Goal: Find specific fact: Find specific fact

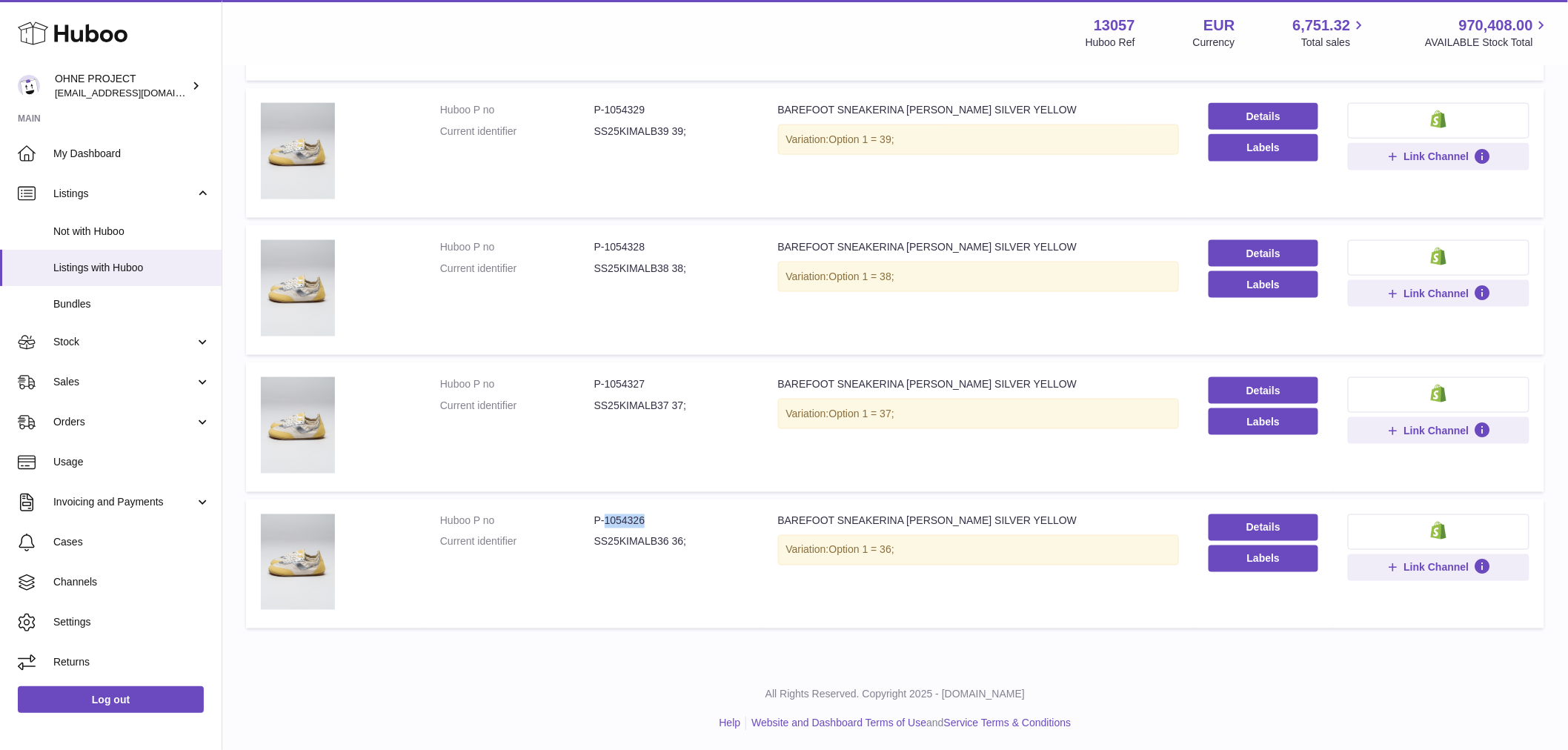
drag, startPoint x: 603, startPoint y: 519, endPoint x: 671, endPoint y: 522, distance: 68.1
click at [671, 522] on dd "P-1054326" at bounding box center [671, 521] width 154 height 14
copy dd "1054326"
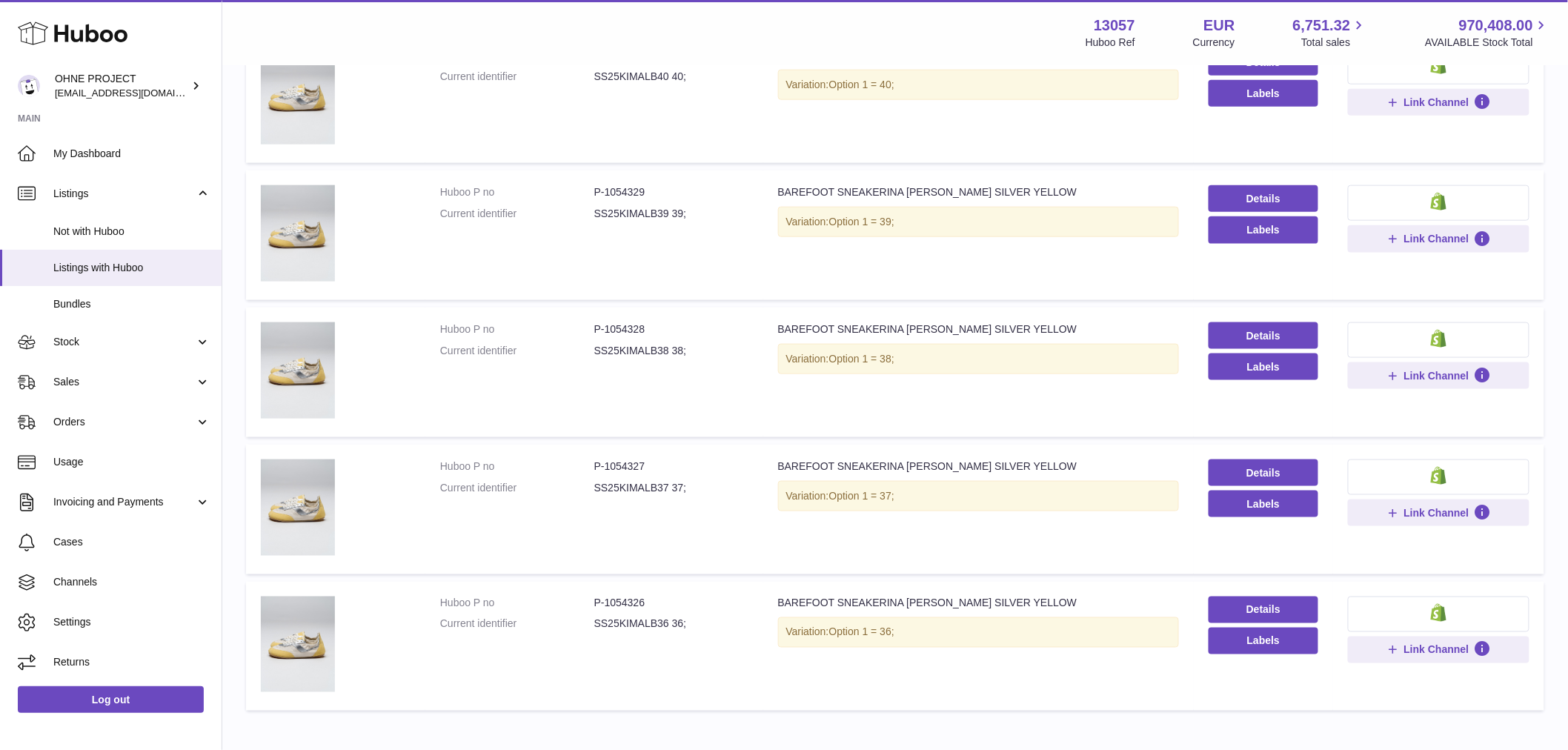
click at [605, 188] on dd "P-1054329" at bounding box center [671, 192] width 154 height 14
drag, startPoint x: 602, startPoint y: 188, endPoint x: 655, endPoint y: 193, distance: 53.2
click at [655, 189] on dd "P-1054329" at bounding box center [671, 192] width 154 height 14
copy dd "1054329"
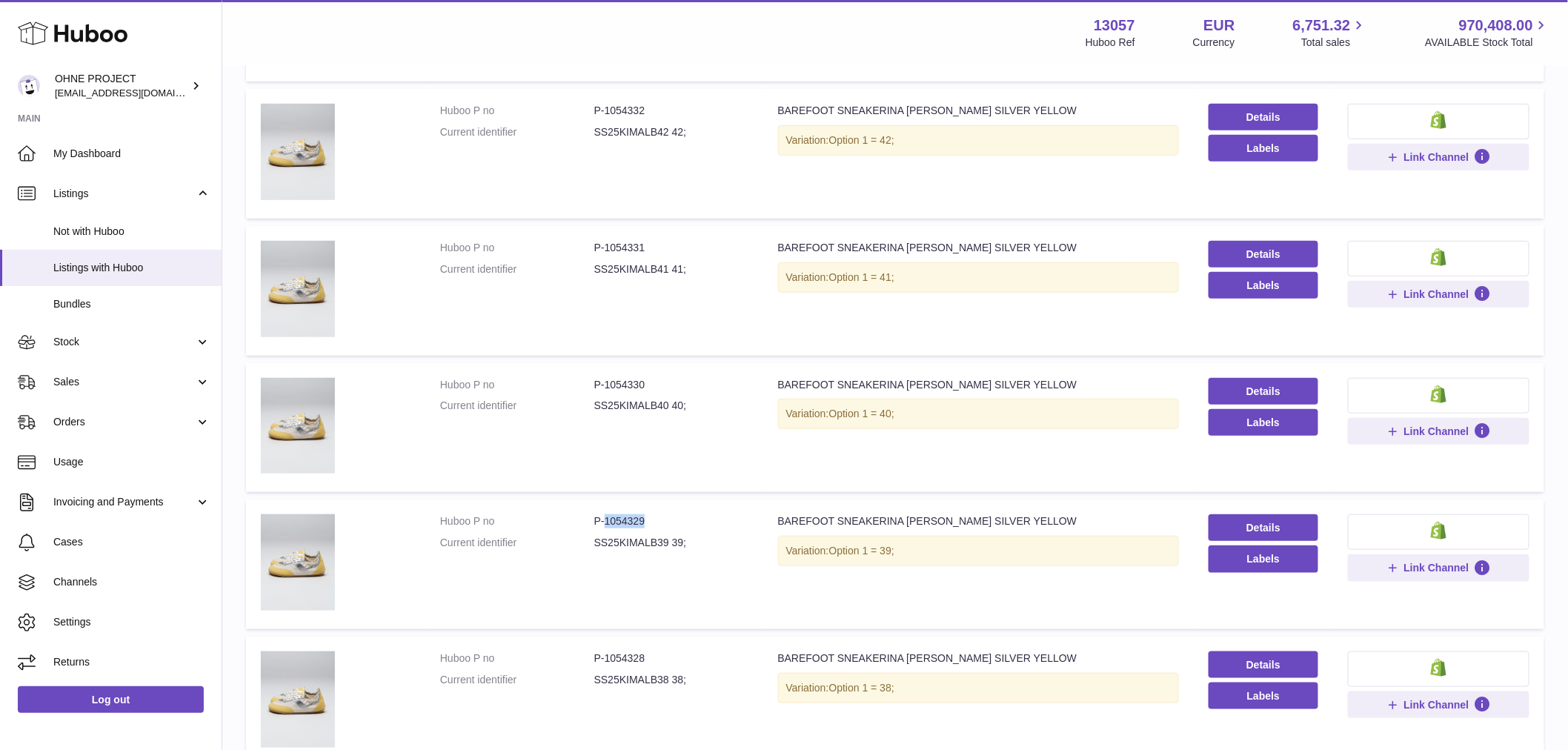
scroll to position [146, 0]
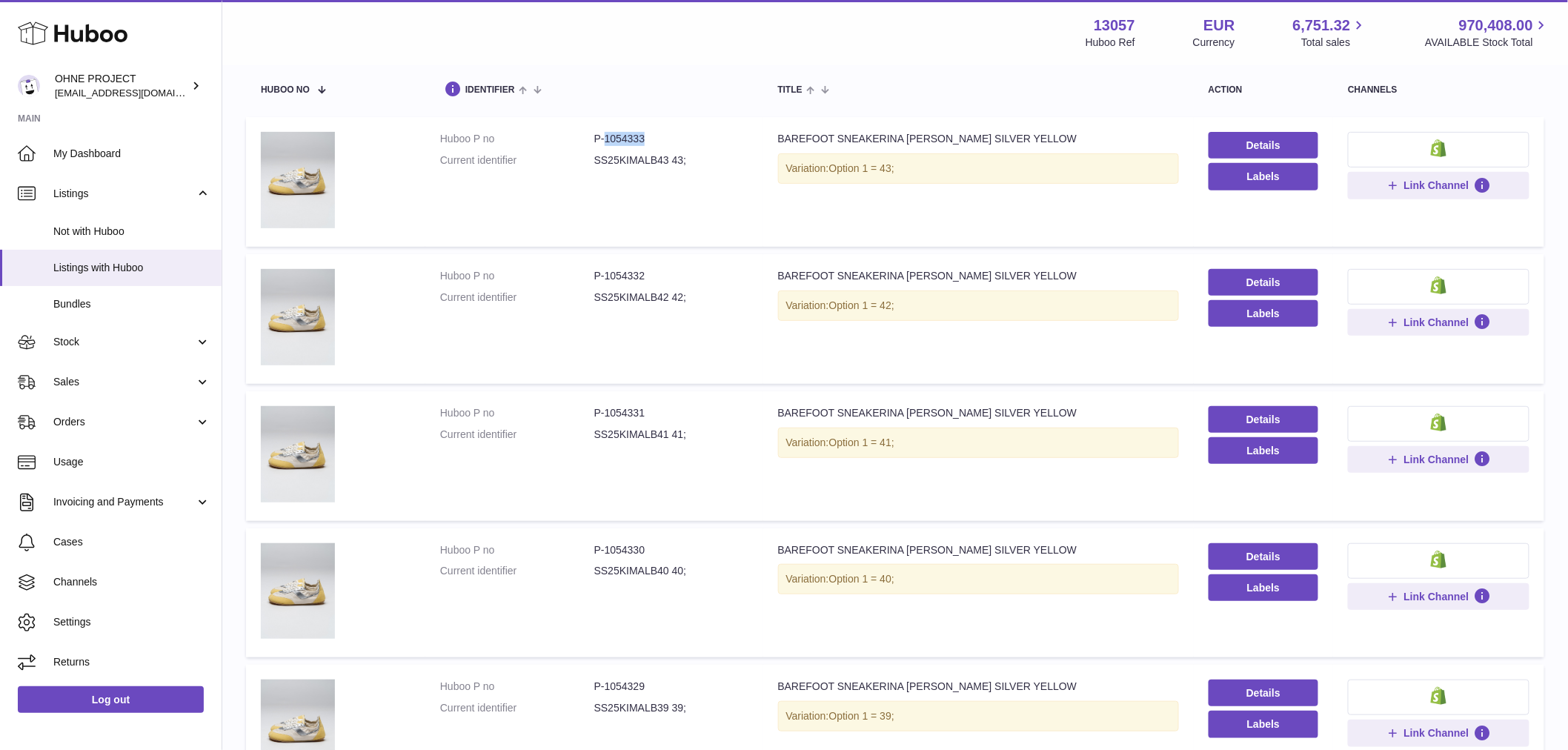
drag, startPoint x: 608, startPoint y: 139, endPoint x: 666, endPoint y: 131, distance: 58.5
click at [666, 132] on dd "P-1054333" at bounding box center [671, 139] width 154 height 14
copy dd "1054333"
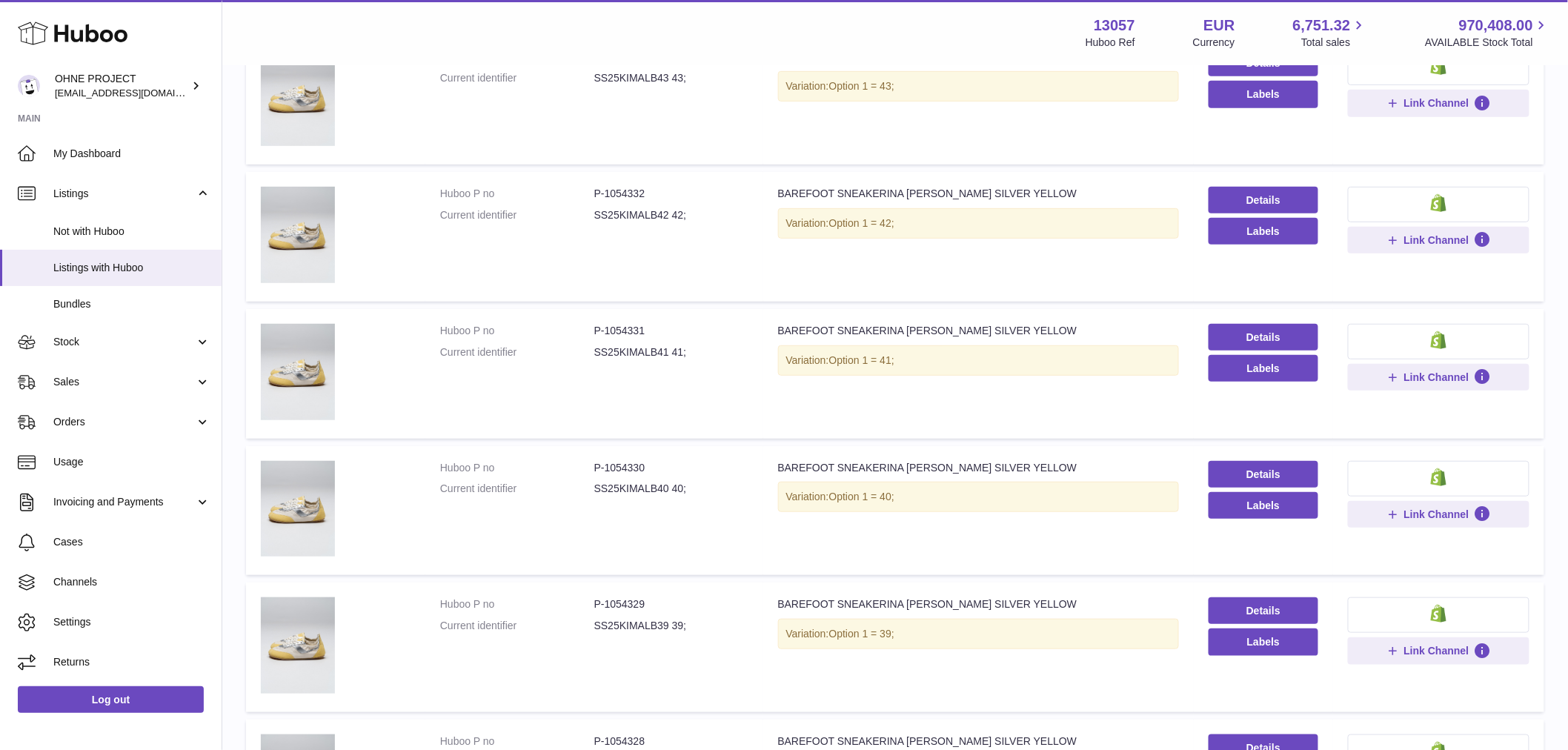
scroll to position [0, 0]
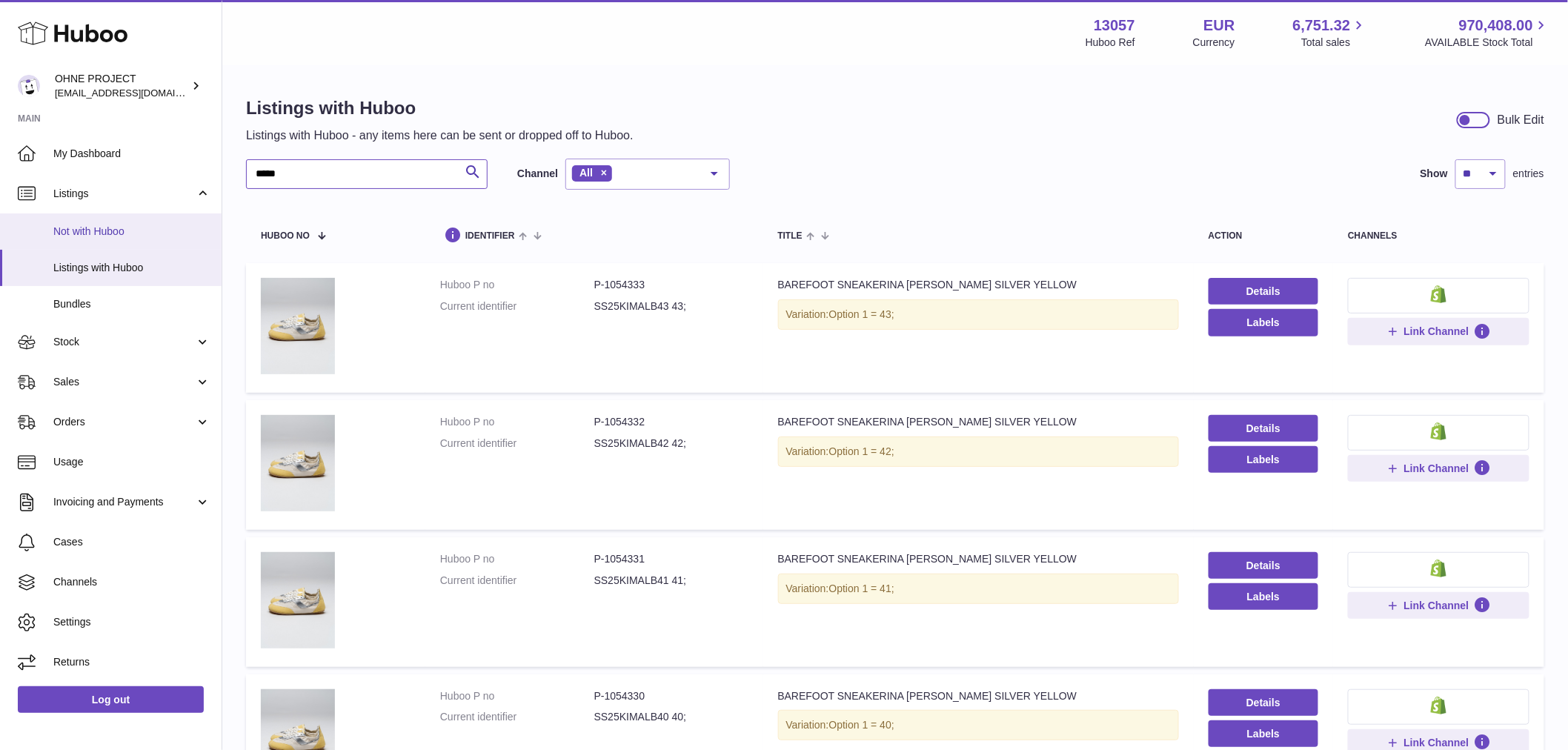
drag, startPoint x: 323, startPoint y: 173, endPoint x: 150, endPoint y: 235, distance: 183.8
click at [161, 230] on div "Huboo OHNE PROJECT [EMAIL_ADDRESS][DOMAIN_NAME] Main My Dashboard Listings Not …" at bounding box center [784, 738] width 1568 height 1476
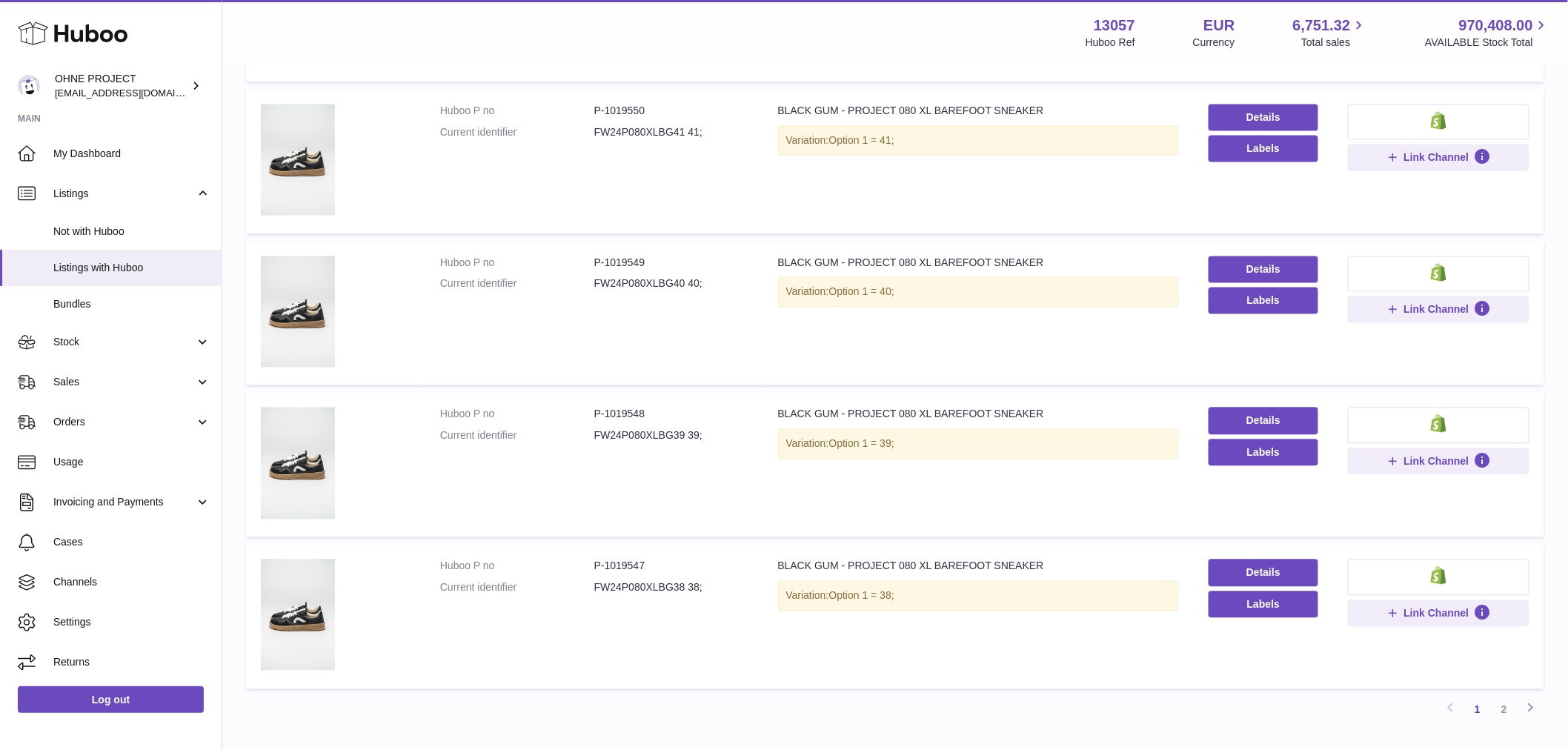
scroll to position [1169, 0]
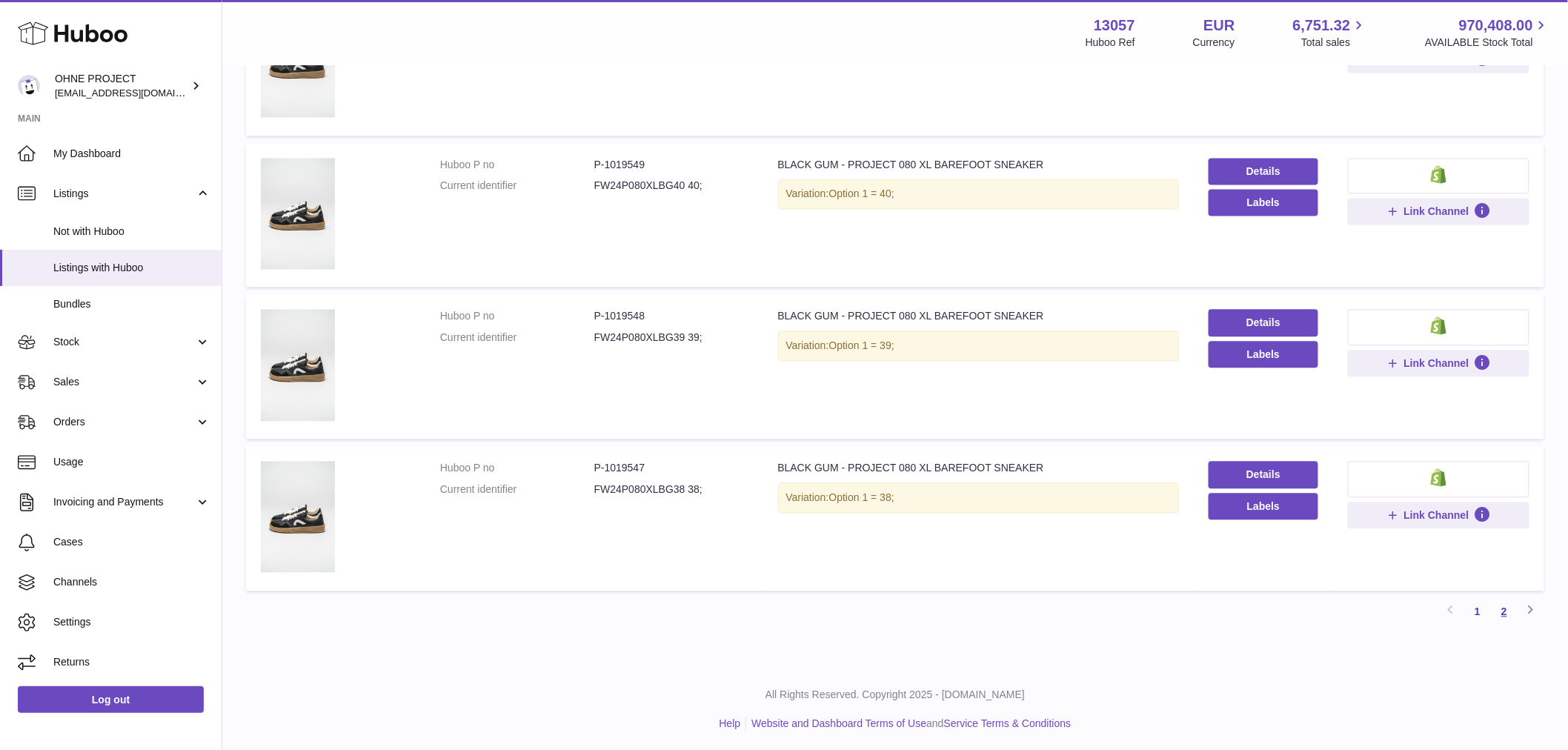
type input "*********"
click at [1507, 605] on link "2" at bounding box center [1504, 612] width 27 height 27
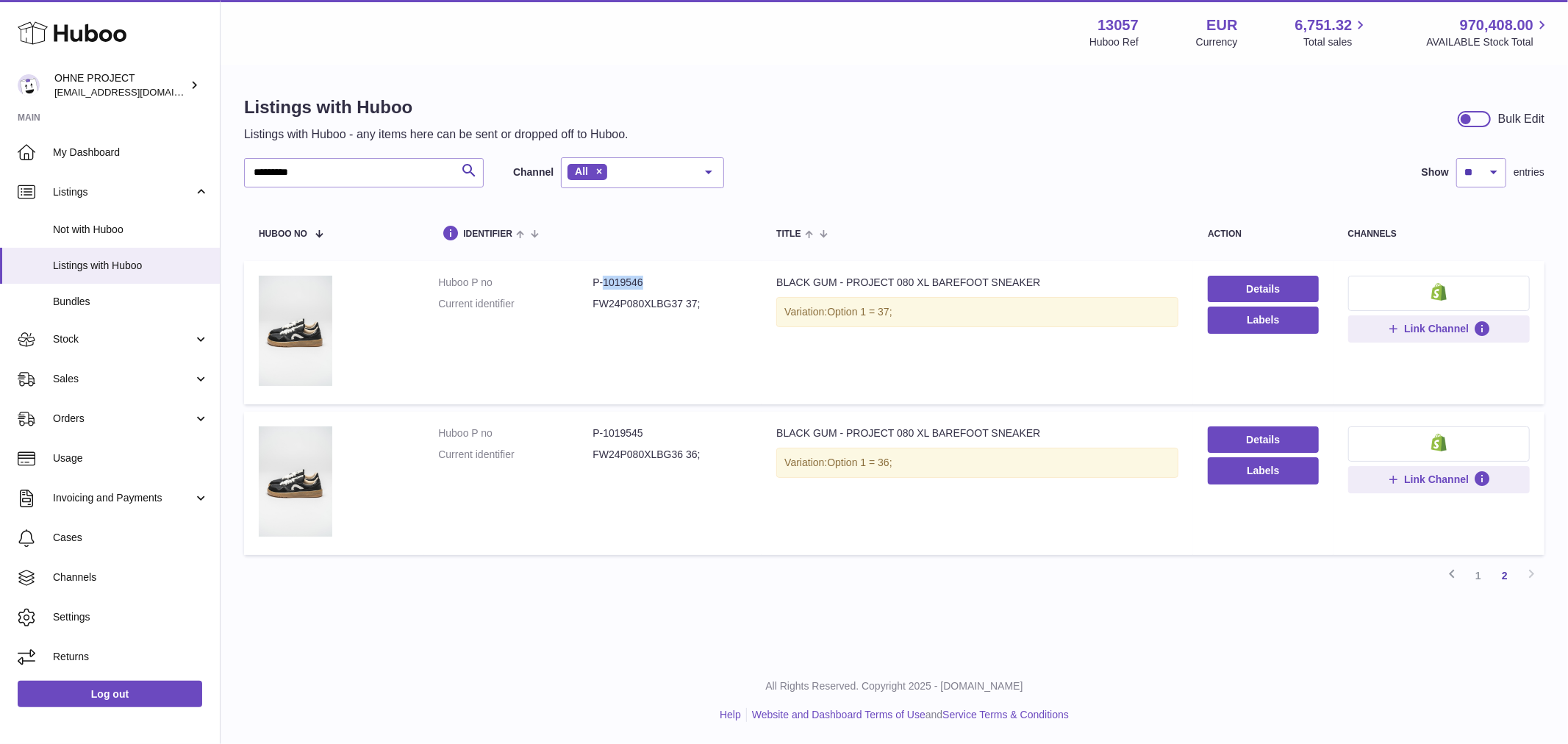
drag, startPoint x: 603, startPoint y: 280, endPoint x: 649, endPoint y: 277, distance: 46.1
click at [649, 277] on dd "P-1019546" at bounding box center [669, 283] width 154 height 14
copy dd "1019546"
drag, startPoint x: 599, startPoint y: 435, endPoint x: 642, endPoint y: 434, distance: 43.0
click at [642, 434] on dd "P-1019545" at bounding box center [669, 433] width 154 height 14
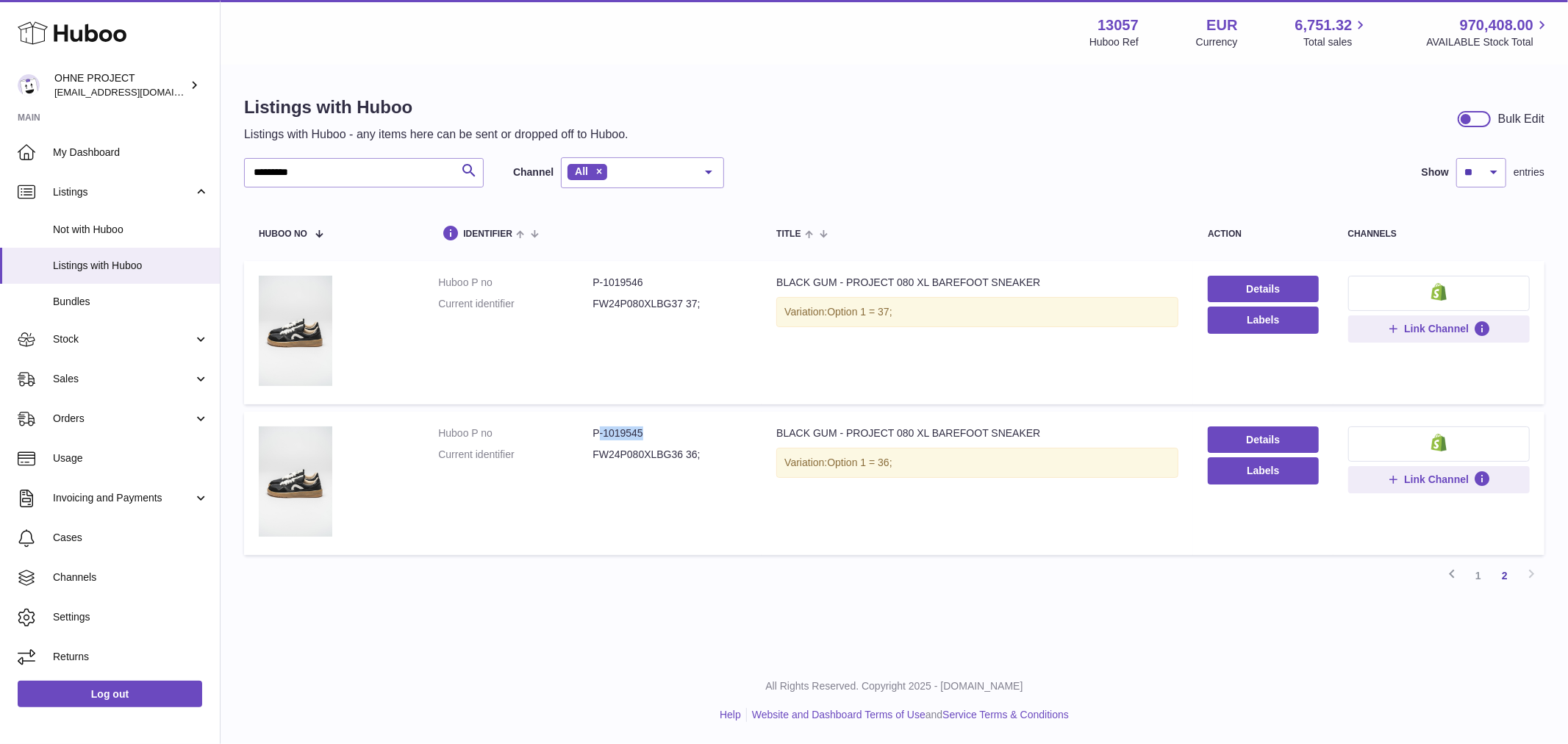
click at [629, 430] on dd "P-1019545" at bounding box center [669, 433] width 154 height 14
drag, startPoint x: 600, startPoint y: 432, endPoint x: 649, endPoint y: 436, distance: 49.2
click at [649, 436] on dd "P-1019545" at bounding box center [669, 433] width 154 height 14
copy dd "1019545"
click at [1481, 572] on link "1" at bounding box center [1478, 576] width 27 height 27
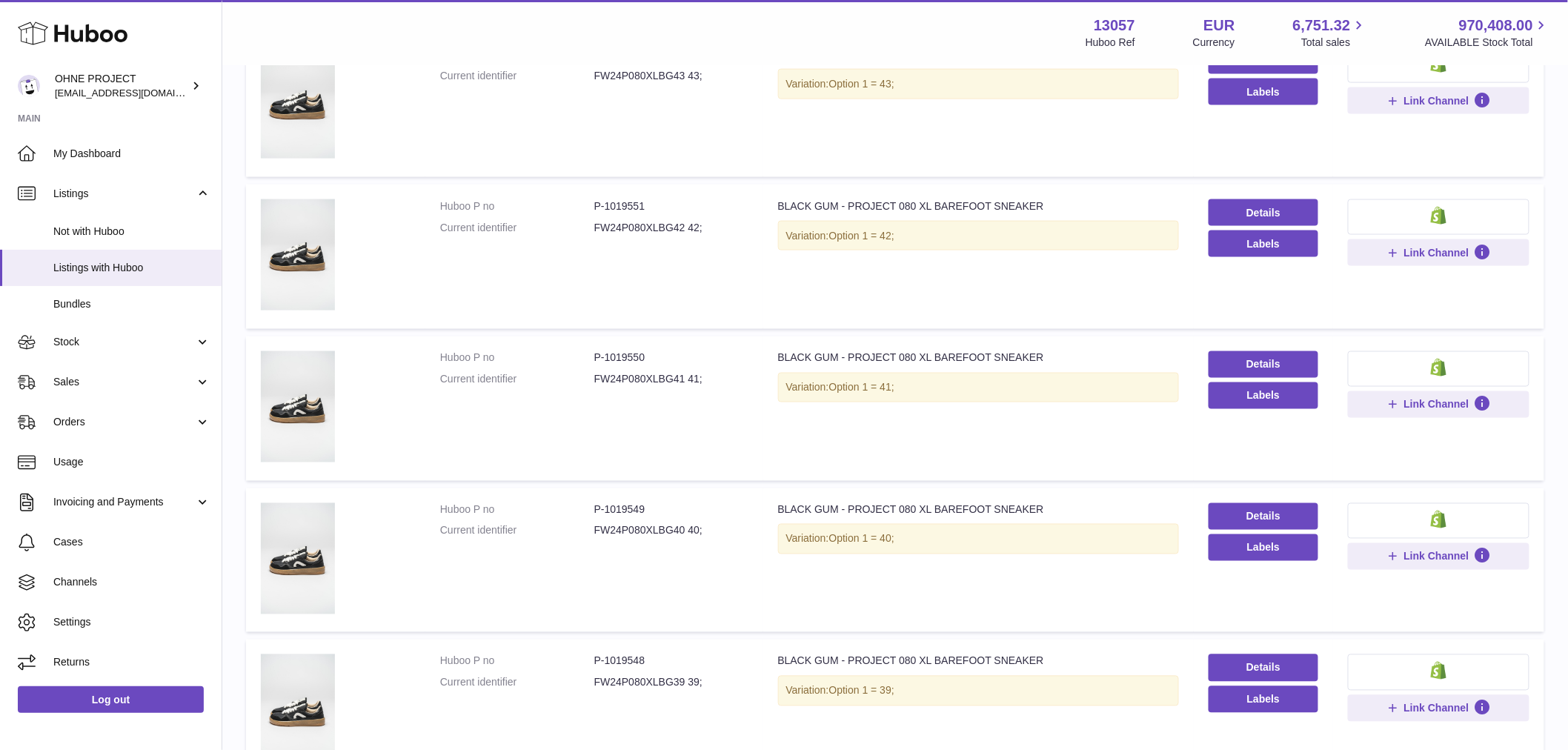
scroll to position [1070, 0]
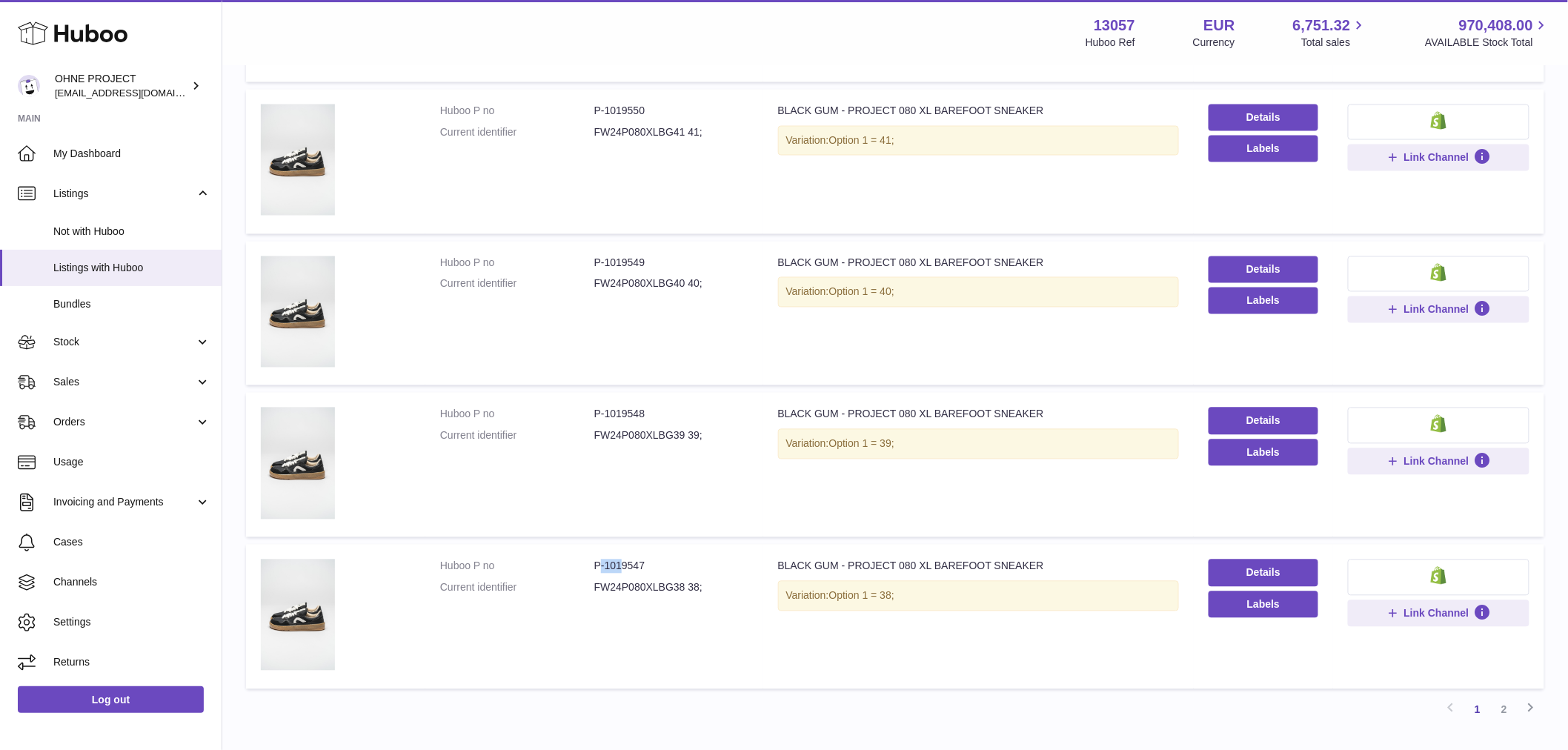
drag, startPoint x: 600, startPoint y: 557, endPoint x: 618, endPoint y: 558, distance: 18.0
click at [618, 560] on dd "P-1019547" at bounding box center [671, 567] width 154 height 14
drag, startPoint x: 603, startPoint y: 563, endPoint x: 650, endPoint y: 568, distance: 47.3
click at [650, 568] on dd "P-1019547" at bounding box center [671, 567] width 154 height 14
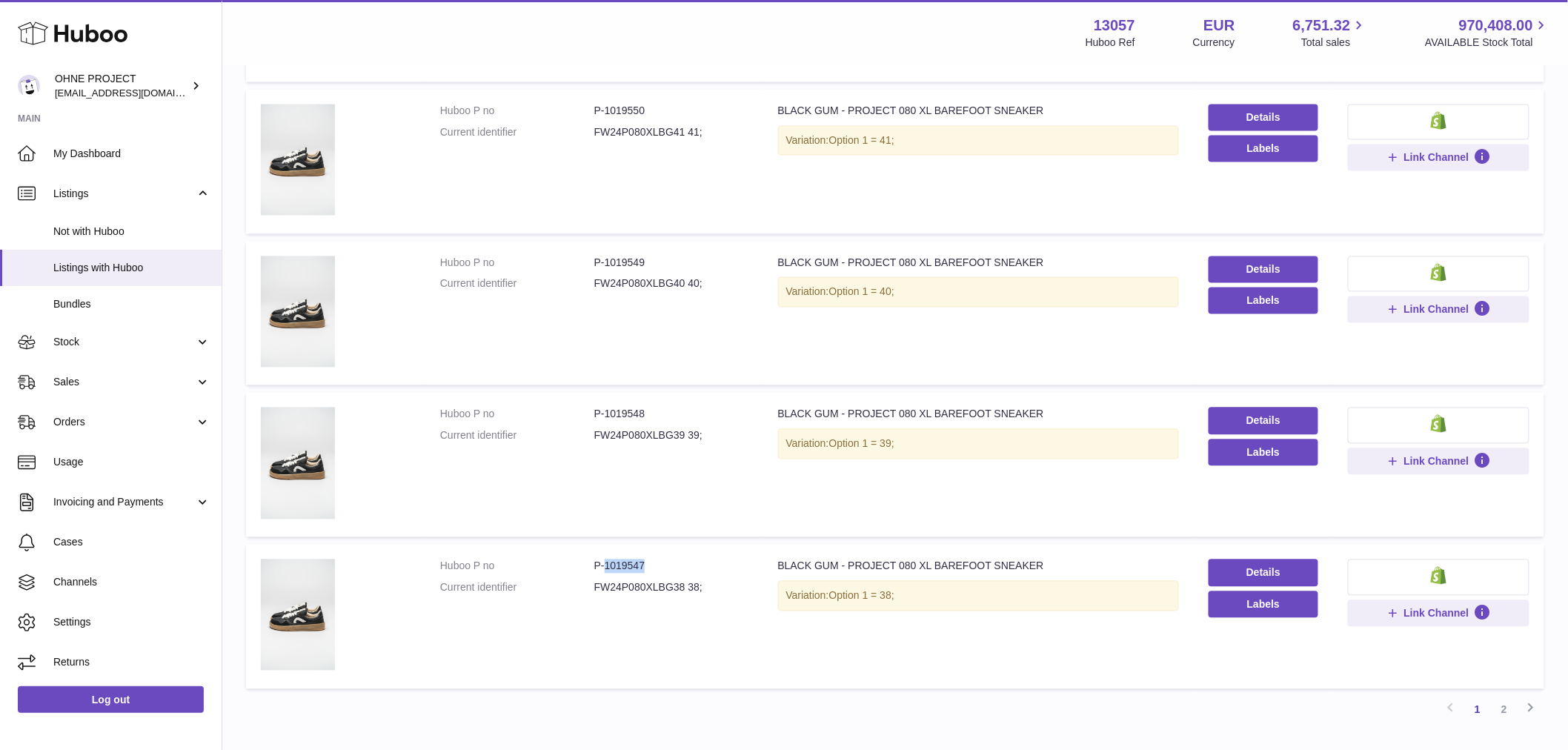
copy dd "1019547"
drag, startPoint x: 602, startPoint y: 411, endPoint x: 664, endPoint y: 411, distance: 62.0
click at [664, 411] on dd "P-1019548" at bounding box center [671, 415] width 154 height 14
copy dd "1019548"
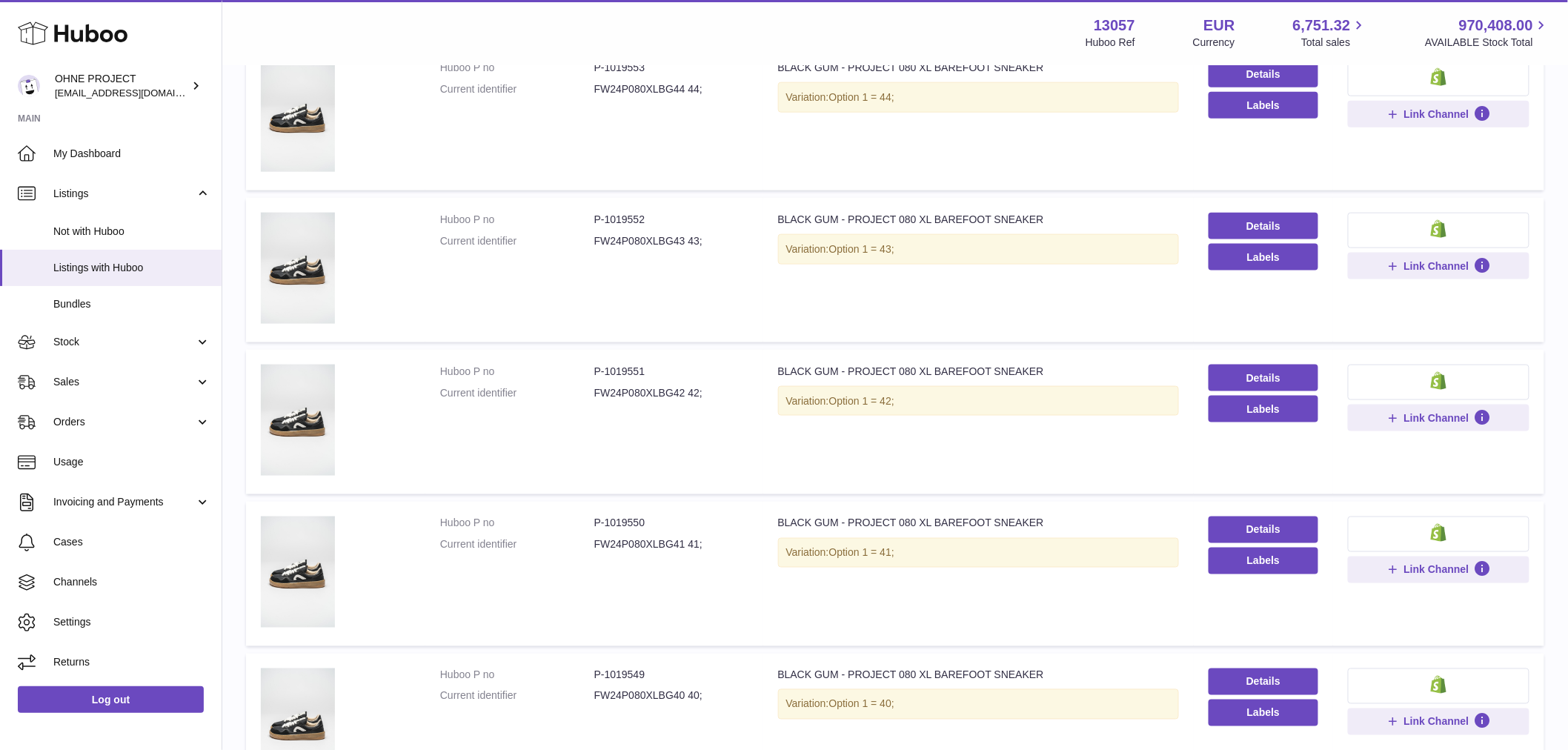
scroll to position [411, 0]
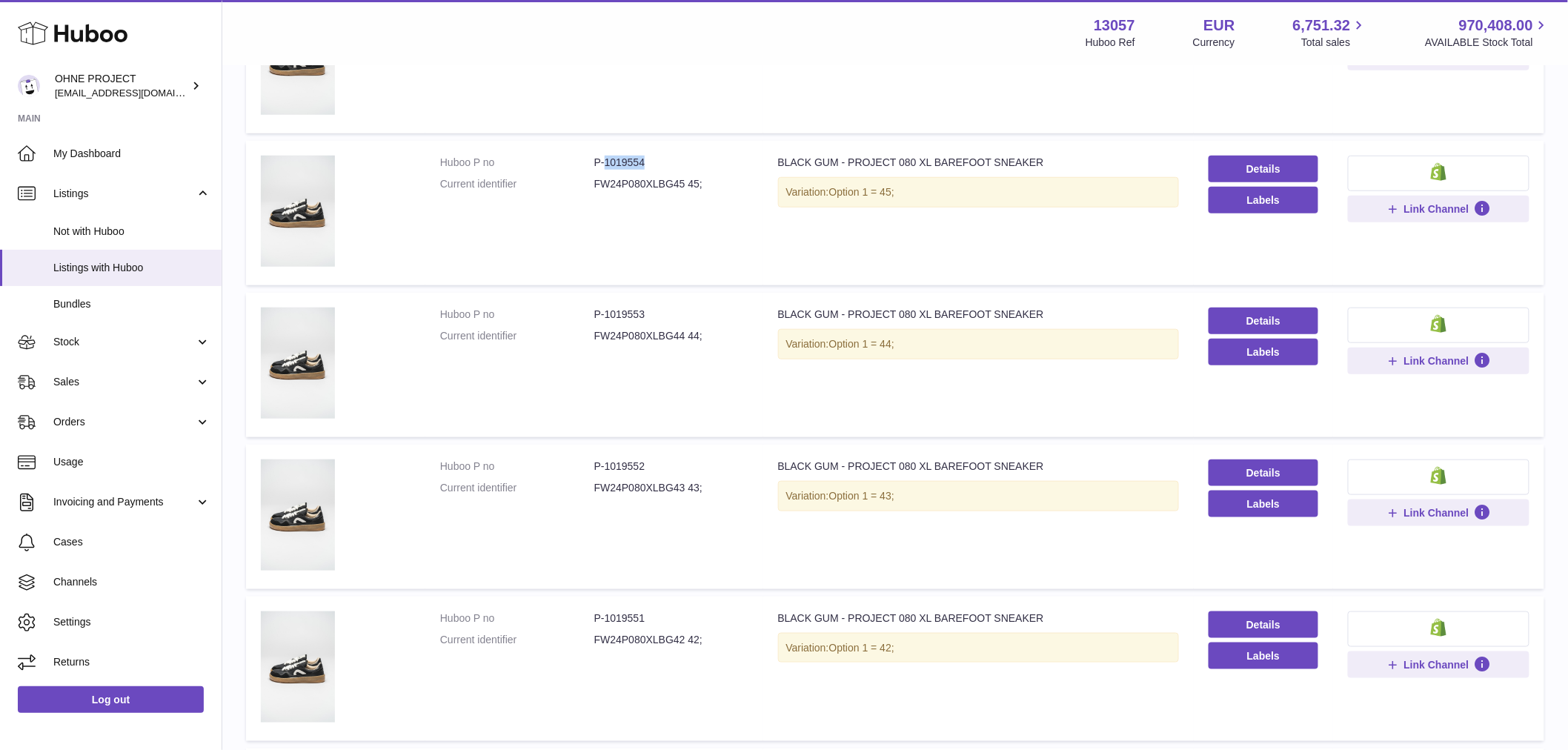
drag, startPoint x: 604, startPoint y: 161, endPoint x: 656, endPoint y: 161, distance: 52.0
click at [656, 161] on dd "P-1019554" at bounding box center [671, 162] width 154 height 14
copy dd "1019554"
drag, startPoint x: 603, startPoint y: 309, endPoint x: 649, endPoint y: 309, distance: 46.0
click at [649, 309] on dd "P-1019553" at bounding box center [671, 314] width 154 height 14
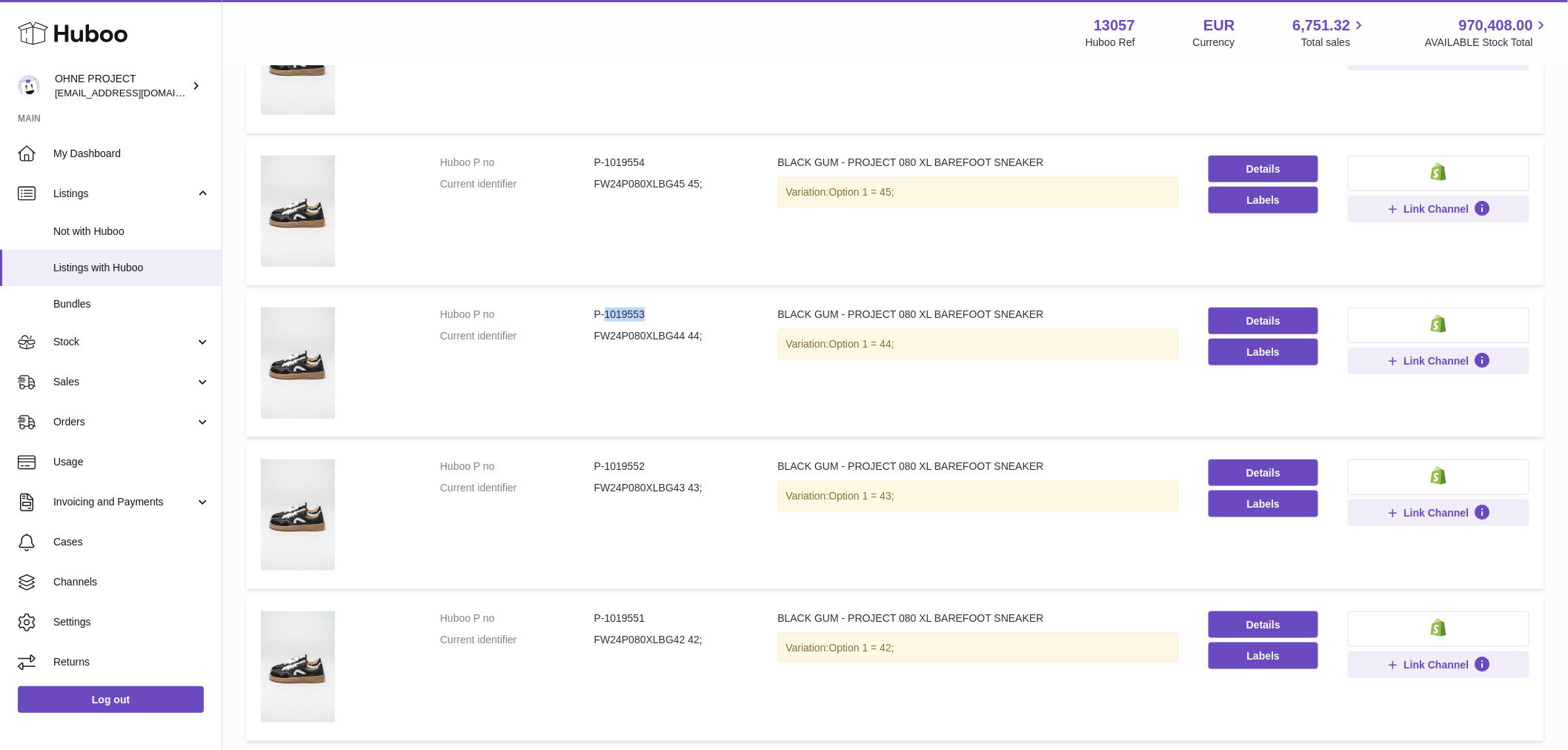
copy dd "1019553"
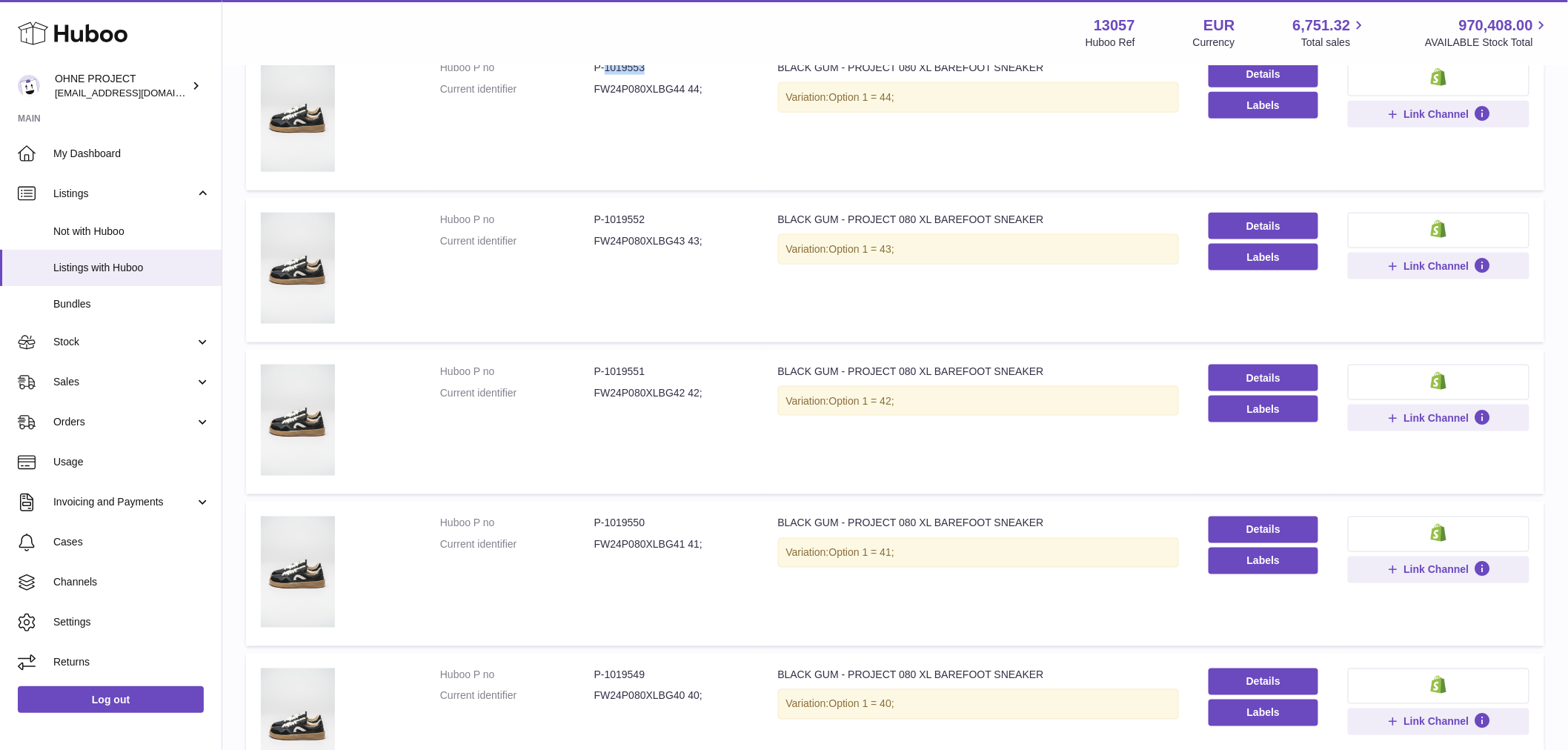
scroll to position [906, 0]
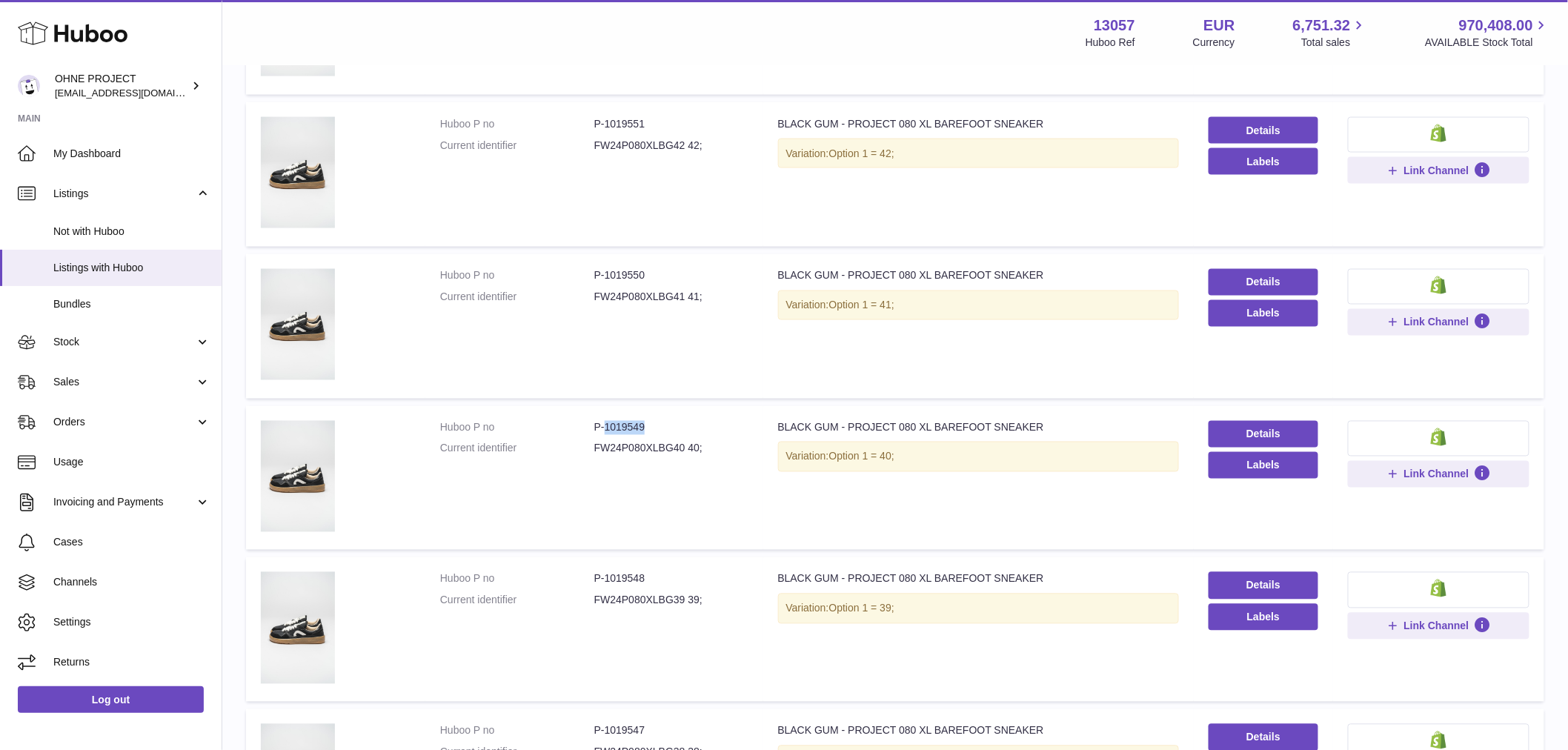
drag, startPoint x: 602, startPoint y: 423, endPoint x: 660, endPoint y: 413, distance: 58.9
click at [660, 413] on td "Huboo P no P-1019549 Current identifier FW24P080XLBG40 40;" at bounding box center [594, 478] width 338 height 145
copy dd "1019549"
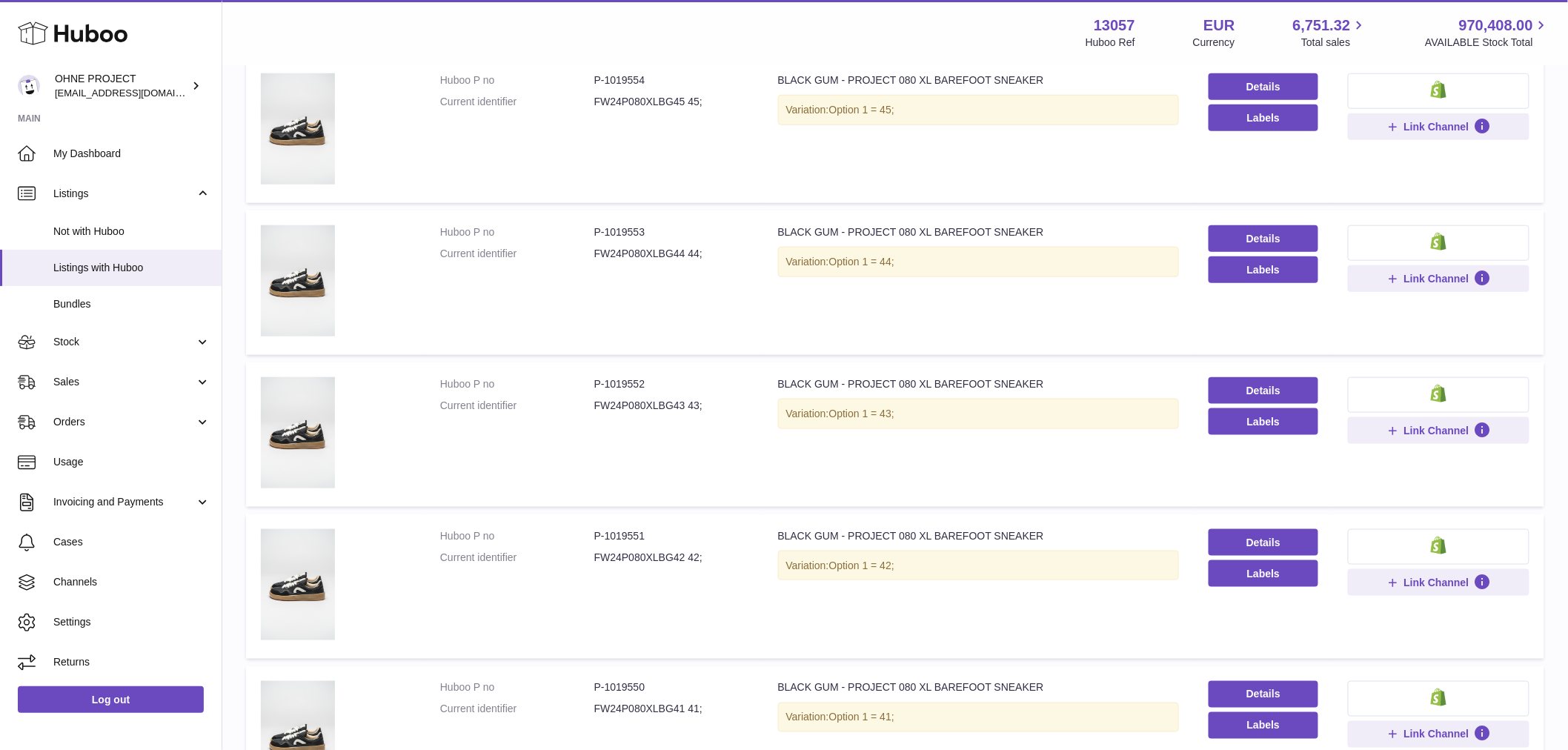
scroll to position [330, 0]
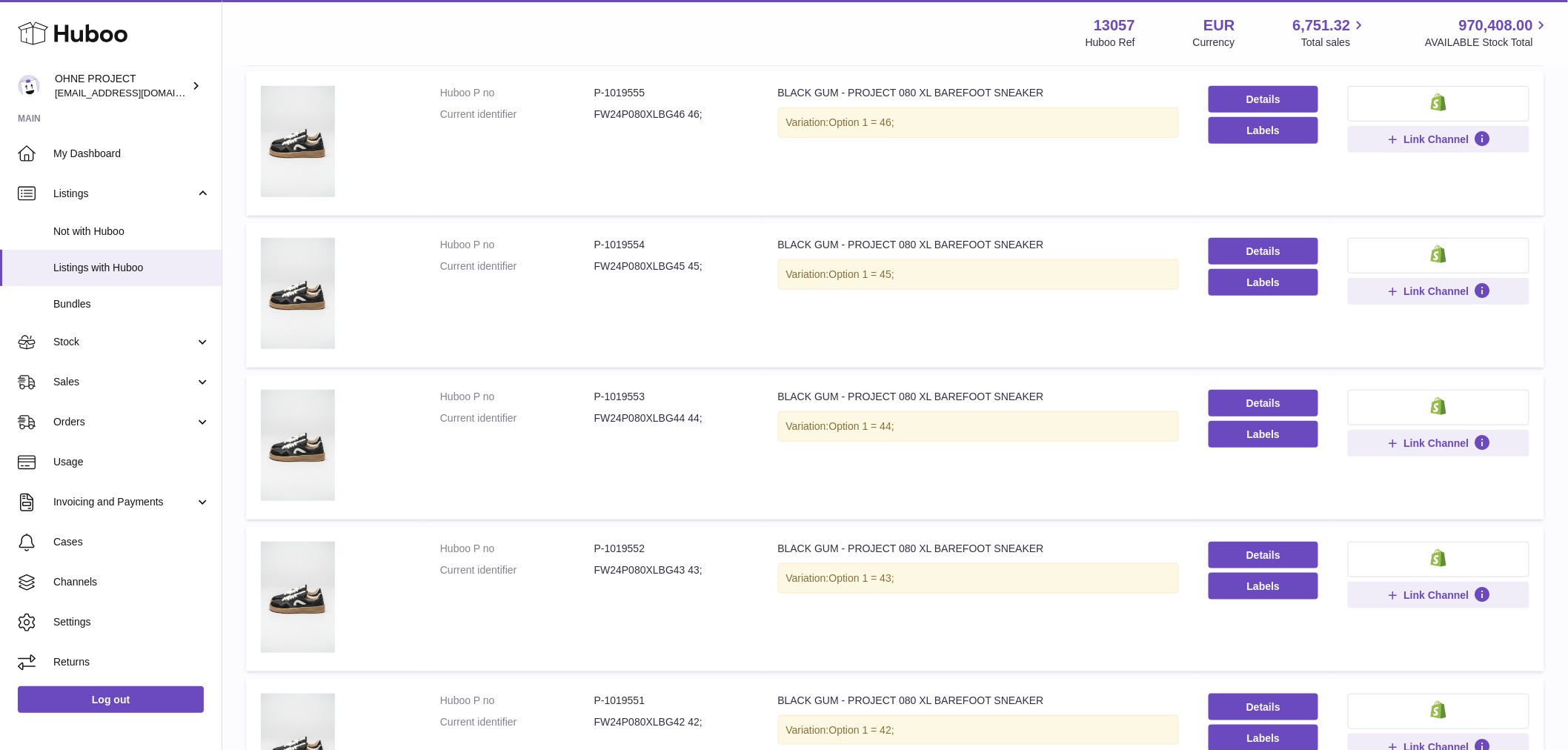
click at [605, 91] on dd "P-1019555" at bounding box center [671, 92] width 154 height 14
drag, startPoint x: 602, startPoint y: 92, endPoint x: 674, endPoint y: 93, distance: 72.0
click at [674, 93] on dd "P-1019555" at bounding box center [671, 92] width 154 height 14
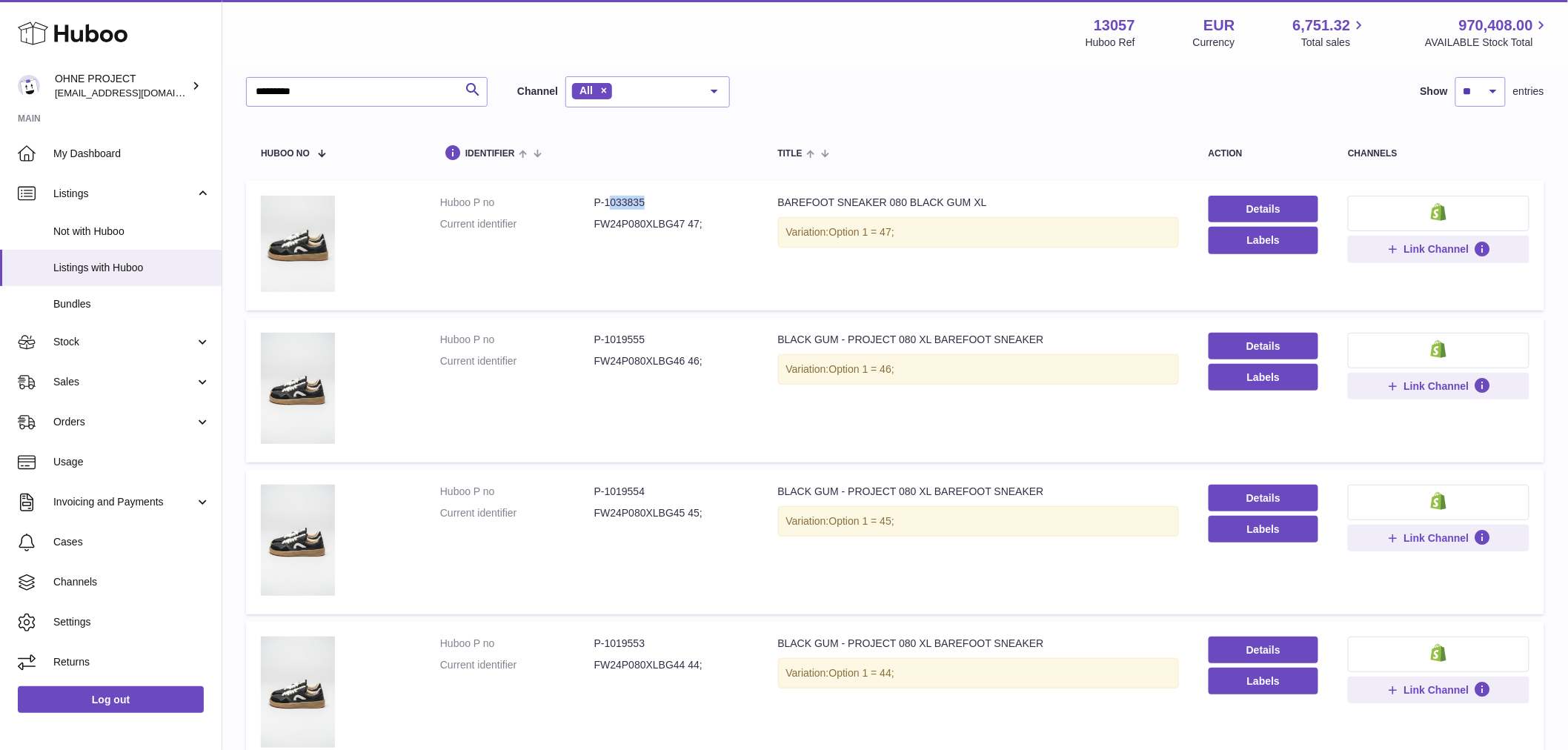
drag, startPoint x: 605, startPoint y: 203, endPoint x: 593, endPoint y: 202, distance: 12.0
click at [661, 206] on dd "P-1033835" at bounding box center [671, 203] width 154 height 14
drag, startPoint x: 593, startPoint y: 202, endPoint x: 613, endPoint y: 203, distance: 20.0
click at [597, 203] on dd "P-1033835" at bounding box center [671, 203] width 154 height 14
drag, startPoint x: 602, startPoint y: 203, endPoint x: 673, endPoint y: 204, distance: 71.0
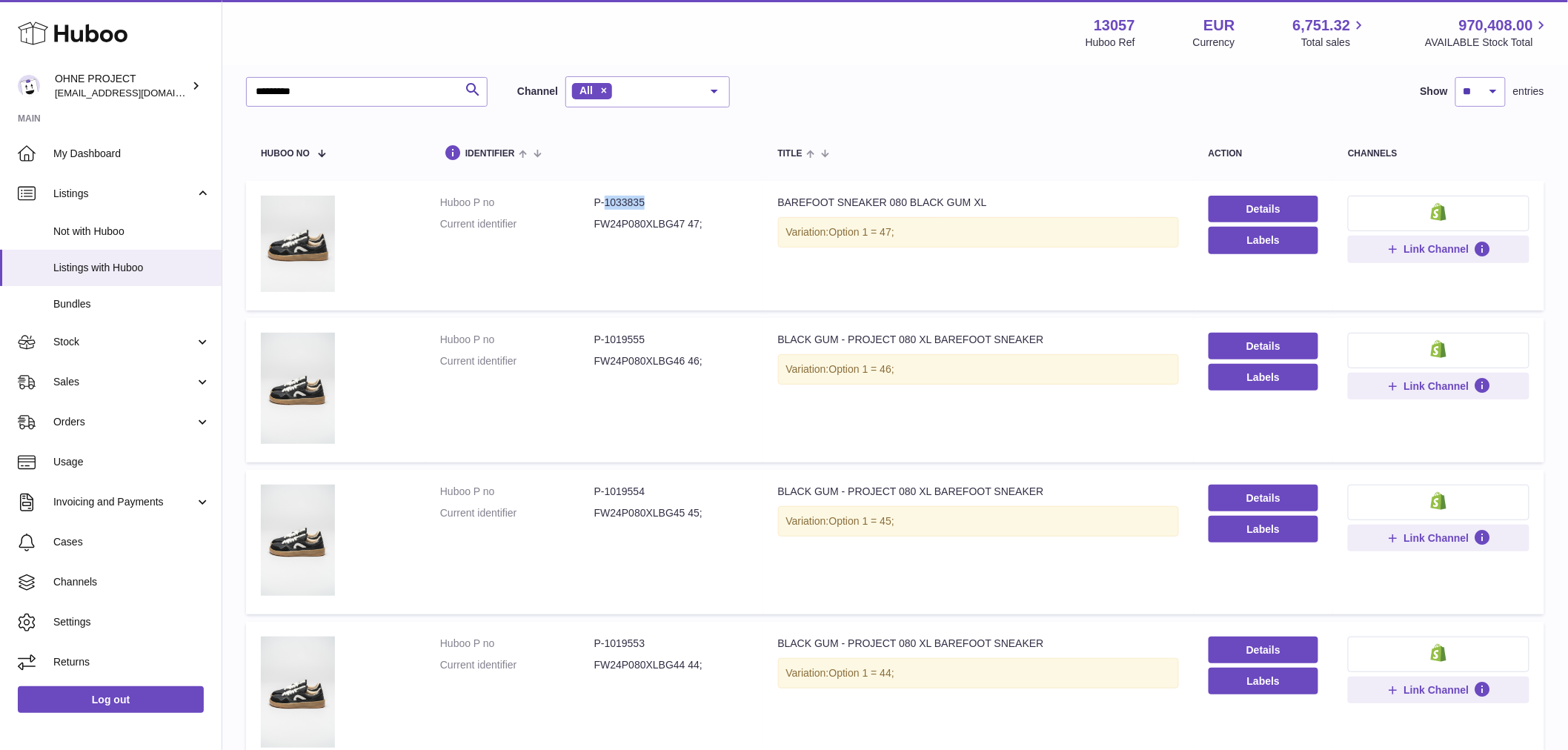
click at [668, 203] on dd "P-1033835" at bounding box center [671, 203] width 154 height 14
